Goal: Task Accomplishment & Management: Manage account settings

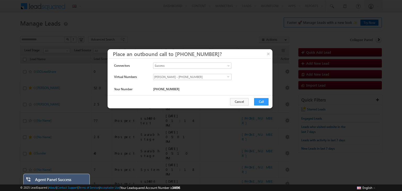
click at [238, 101] on button "Cancel" at bounding box center [239, 101] width 19 height 7
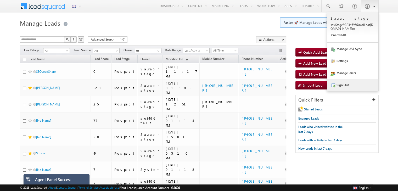
click at [337, 83] on link "Sign Out" at bounding box center [352, 85] width 51 height 12
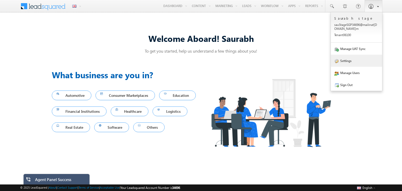
click at [348, 58] on link "Settings" at bounding box center [356, 61] width 51 height 12
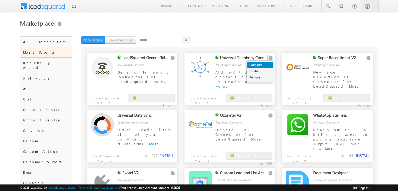
click at [266, 64] on link "Configure" at bounding box center [260, 65] width 26 height 6
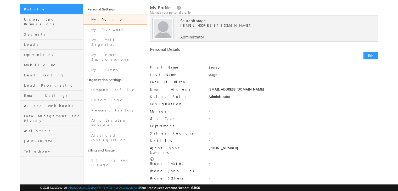
scroll to position [36, 0]
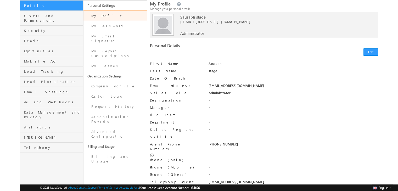
click at [227, 143] on div "[PHONE_NUMBER]" at bounding box center [293, 145] width 170 height 7
copy div "9591726508"
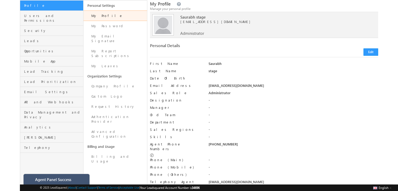
scroll to position [0, 0]
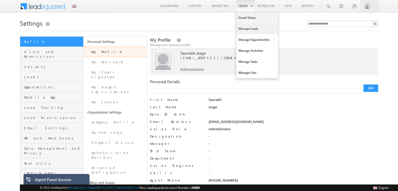
click at [246, 32] on link "Manage Leads" at bounding box center [257, 28] width 42 height 11
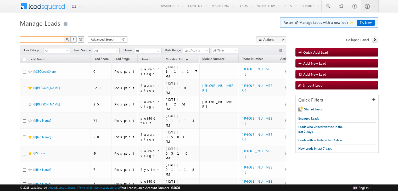
click at [47, 38] on input "text" at bounding box center [42, 39] width 45 height 6
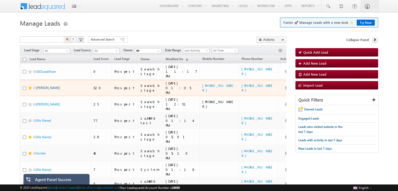
type input "**********"
click at [43, 86] on link "[PERSON_NAME]" at bounding box center [48, 88] width 24 height 4
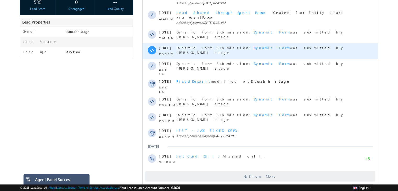
scroll to position [105, 0]
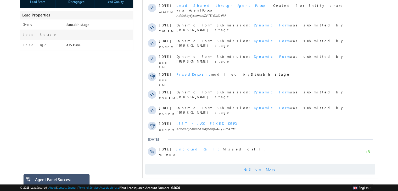
click at [244, 164] on span "Show More" at bounding box center [260, 169] width 230 height 10
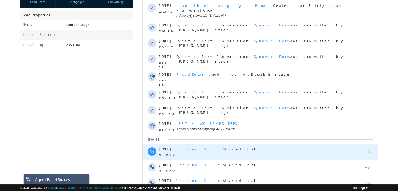
click at [192, 147] on span "Inbound Call" at bounding box center [200, 149] width 46 height 4
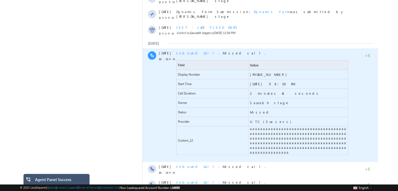
scroll to position [201, 0]
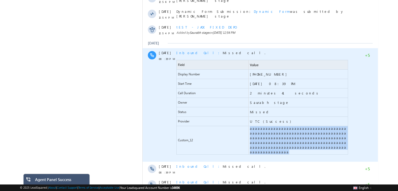
drag, startPoint x: 305, startPoint y: 130, endPoint x: 249, endPoint y: 117, distance: 57.8
click at [249, 126] on span "aaaaaaaaaaaaaaaaaaaaaaaaaaaaaaaaaaaaaaaaaaaaaaaaaaaaaaaaaaaaaaaaaaaaaaaaaaaaaaa…" at bounding box center [298, 140] width 99 height 28
copy span "aaaaaaaaaaaaaaaaaaaaaaaaaaaaaaaaaaaaaaaaaaaaaaaaaaaaaaaaaaaaaaaaaaaaaaaaaaaaaaa…"
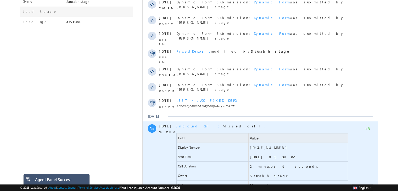
scroll to position [0, 0]
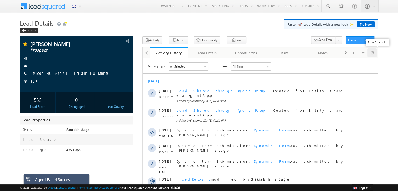
click at [373, 56] on span at bounding box center [372, 52] width 3 height 9
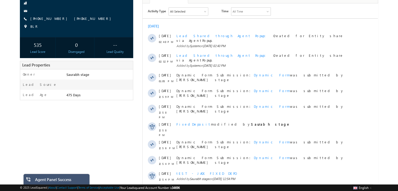
scroll to position [105, 0]
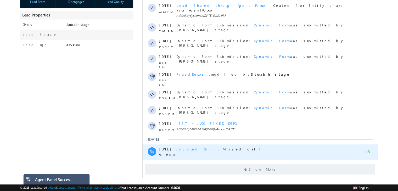
click at [186, 147] on span "Inbound Call" at bounding box center [200, 149] width 46 height 4
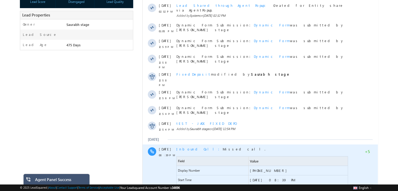
scroll to position [186, 0]
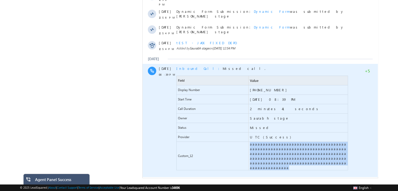
drag, startPoint x: 306, startPoint y: 147, endPoint x: 248, endPoint y: 132, distance: 59.3
click at [248, 142] on div "Custom_12 aaaaaaaaaaaaaaaaaaaaaaaaaaaaaaaaaaaaaaaaaaaaaaaaaaaaaaaaaaaaaaaaaaaaa…" at bounding box center [263, 156] width 172 height 29
copy div "aaaaaaaaaaaaaaaaaaaaaaaaaaaaaaaaaaaaaaaaaaaaaaaaaaaaaaaaaaaaaaaaaaaaaaaaaaaaaaa…"
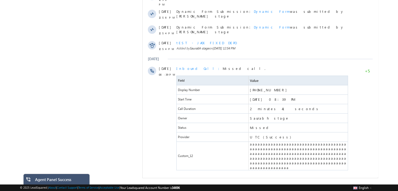
click at [249, 185] on span at bounding box center [246, 187] width 5 height 5
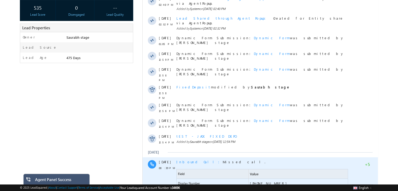
scroll to position [0, 0]
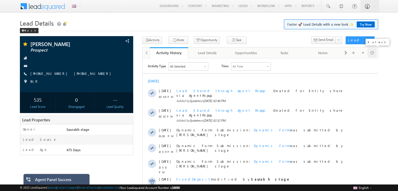
click at [373, 54] on span at bounding box center [372, 52] width 3 height 9
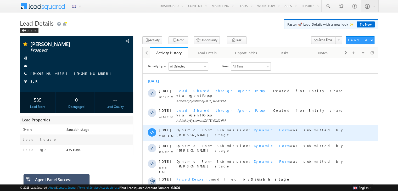
scroll to position [105, 0]
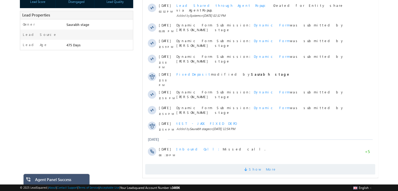
click at [247, 164] on span "Show More" at bounding box center [260, 169] width 230 height 10
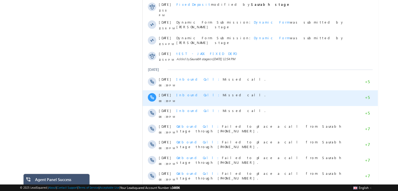
scroll to position [168, 0]
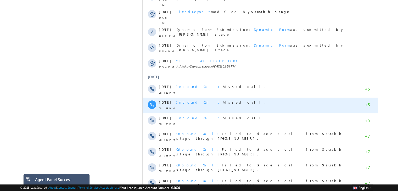
click at [186, 100] on span "Inbound Call" at bounding box center [200, 102] width 46 height 4
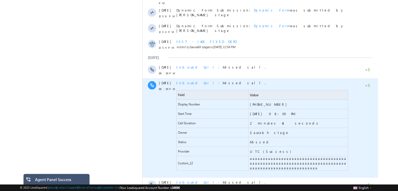
scroll to position [188, 0]
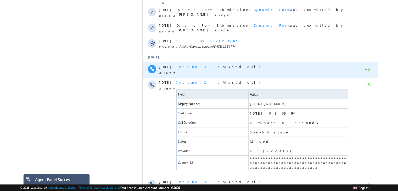
click at [184, 64] on span "Inbound Call" at bounding box center [200, 66] width 46 height 4
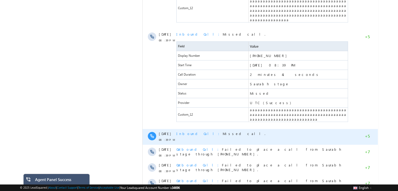
scroll to position [334, 0]
click at [186, 131] on span "Inbound Call" at bounding box center [200, 133] width 46 height 4
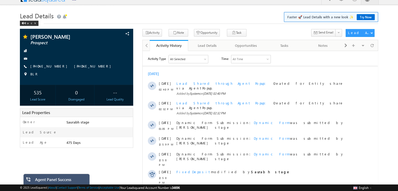
scroll to position [0, 0]
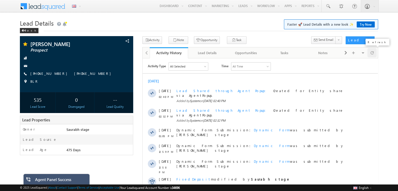
click at [373, 53] on span at bounding box center [372, 52] width 3 height 9
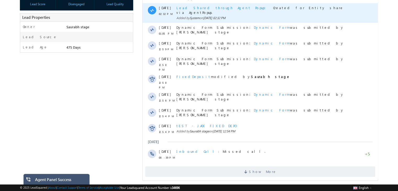
scroll to position [105, 0]
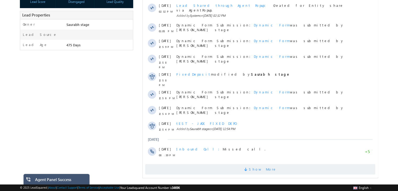
click at [249, 168] on span at bounding box center [246, 170] width 5 height 5
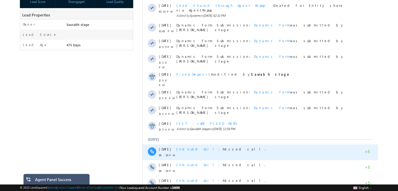
click at [190, 147] on span "Inbound Call" at bounding box center [200, 149] width 46 height 4
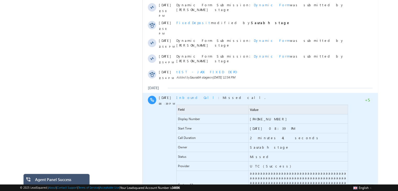
scroll to position [0, 0]
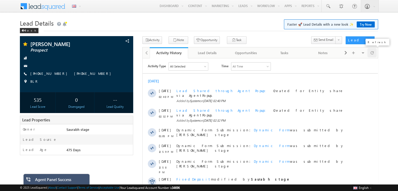
click at [372, 55] on span at bounding box center [372, 52] width 3 height 9
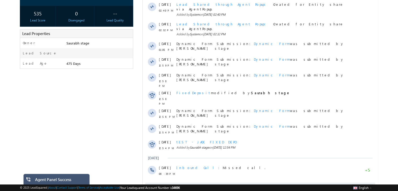
scroll to position [105, 0]
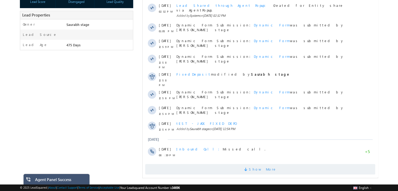
click at [219, 164] on span "Show More" at bounding box center [260, 169] width 230 height 10
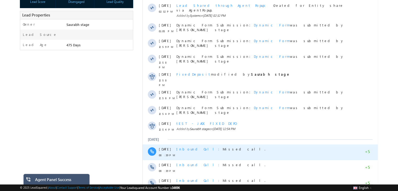
click at [189, 147] on span "Inbound Call" at bounding box center [200, 149] width 46 height 4
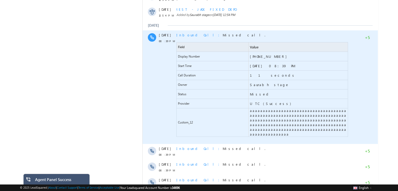
scroll to position [220, 0]
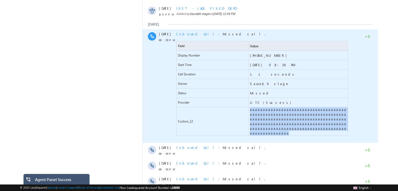
drag, startPoint x: 307, startPoint y: 111, endPoint x: 248, endPoint y: 98, distance: 60.4
click at [248, 107] on div "Custom_12 aaaaaaaaaaaaaaaaaaaaaaaaaaaaaaaaaaaaaaaaaaaaaaaaaaaaaaaaaaaaaaaaaaaaa…" at bounding box center [263, 121] width 172 height 29
click at [288, 107] on span "aaaaaaaaaaaaaaaaaaaaaaaaaaaaaaaaaaaaaaaaaaaaaaaaaaaaaaaaaaaaaaaaaaaaaaaaaaaaaaa…" at bounding box center [299, 121] width 98 height 28
drag, startPoint x: 305, startPoint y: 113, endPoint x: 248, endPoint y: 98, distance: 59.1
click at [248, 107] on div "Custom_12 aaaaaaaaaaaaaaaaaaaaaaaaaaaaaaaaaaaaaaaaaaaaaaaaaaaaaaaaaaaaaaaaaaaaa…" at bounding box center [263, 121] width 172 height 29
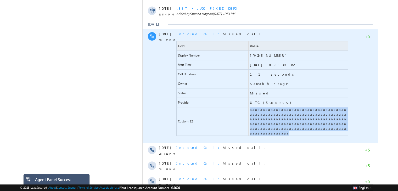
copy div "aaaaaaaaaaaaaaaaaaaaaaaaaaaaaaaaaaaaaaaaaaaaaaaaaaaaaaaaaaaaaaaaaaaaaaaaaaaaaaa…"
click at [275, 107] on span "aaaaaaaaaaaaaaaaaaaaaaaaaaaaaaaaaaaaaaaaaaaaaaaaaaaaaaaaaaaaaaaaaaaaaaaaaaaaaaa…" at bounding box center [299, 121] width 98 height 28
drag, startPoint x: 250, startPoint y: 98, endPoint x: 305, endPoint y: 110, distance: 56.2
click at [305, 110] on span "aaaaaaaaaaaaaaaaaaaaaaaaaaaaaaaaaaaaaaaaaaaaaaaaaaaaaaaaaaaaaaaaaaaaaaaaaaaaaaa…" at bounding box center [299, 121] width 98 height 28
copy span "aaaaaaaaaaaaaaaaaaaaaaaaaaaaaaaaaaaaaaaaaaaaaaaaaaaaaaaaaaaaaaaaaaaaaaaaaaaaaaa…"
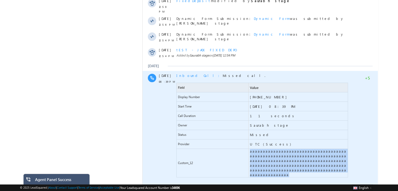
scroll to position [176, 0]
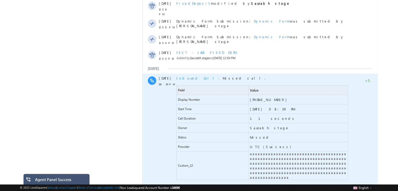
click at [191, 76] on span "Inbound Call" at bounding box center [200, 78] width 46 height 4
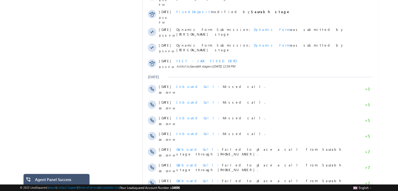
scroll to position [168, 0]
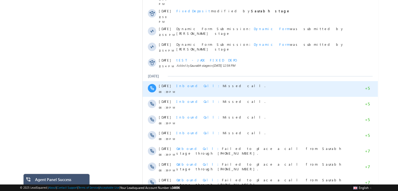
click at [183, 84] on span "Inbound Call" at bounding box center [200, 86] width 46 height 4
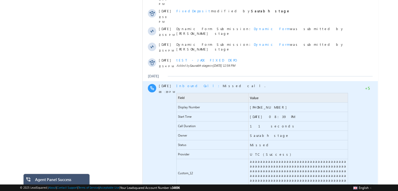
click at [183, 84] on span "Inbound Call" at bounding box center [200, 86] width 46 height 4
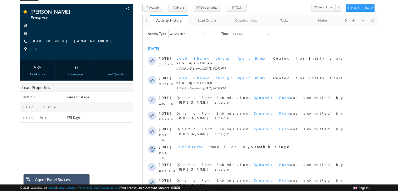
scroll to position [0, 0]
